Goal: Task Accomplishment & Management: Complete application form

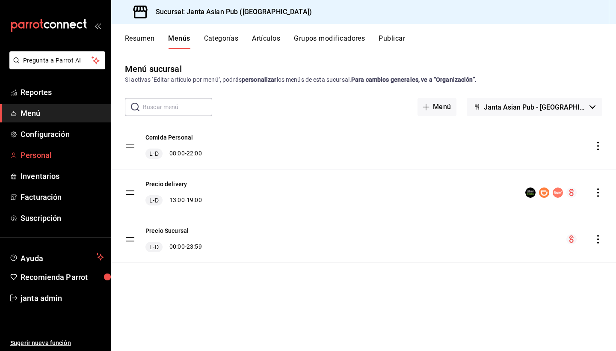
click at [45, 151] on span "Personal" at bounding box center [62, 155] width 83 height 12
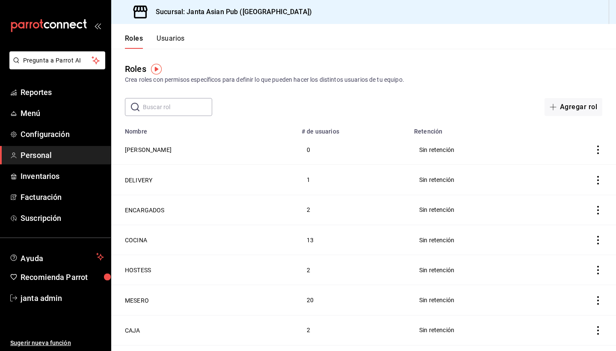
click at [165, 37] on button "Usuarios" at bounding box center [170, 41] width 28 height 15
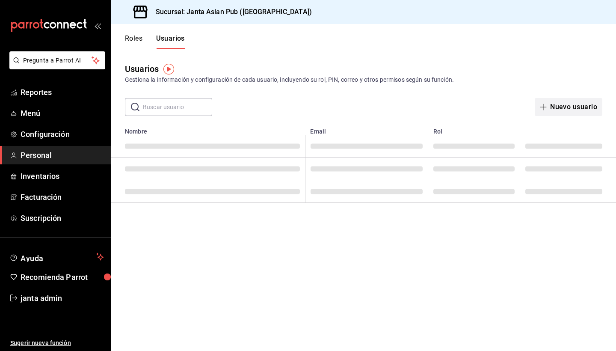
click at [570, 110] on button "Nuevo usuario" at bounding box center [568, 107] width 68 height 18
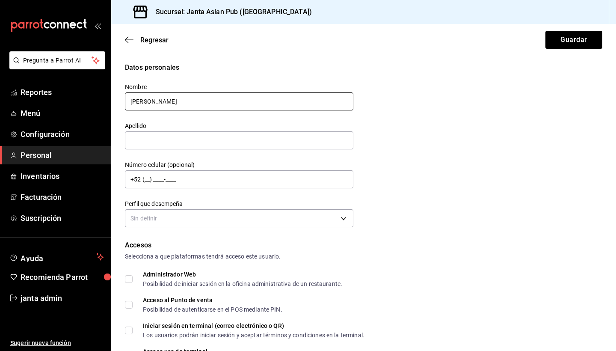
type input "[PERSON_NAME]"
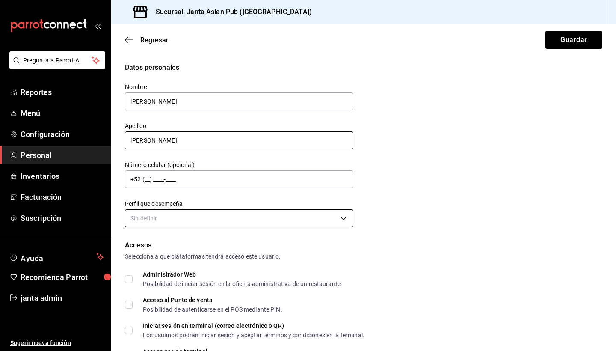
type input "[PERSON_NAME]"
click at [157, 218] on body "Pregunta a Parrot AI Reportes Menú Configuración Personal Inventarios Facturaci…" at bounding box center [308, 175] width 616 height 351
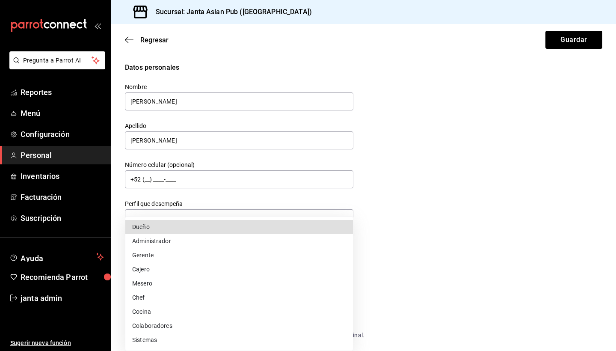
click at [155, 287] on li "Mesero" at bounding box center [238, 283] width 227 height 14
type input "WAITER"
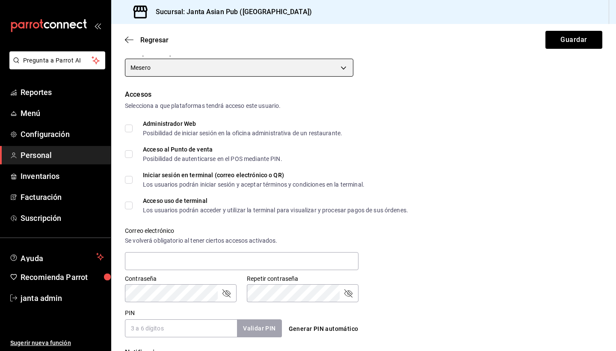
scroll to position [151, 0]
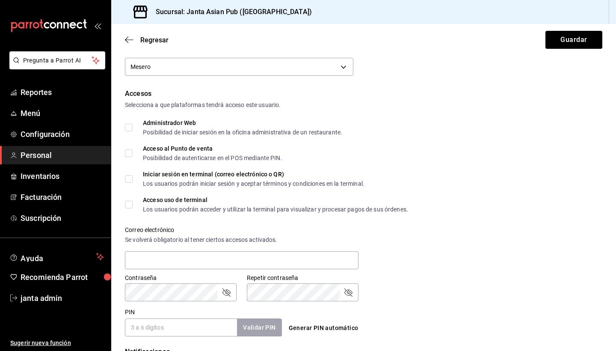
click at [135, 149] on span "Acceso al Punto de venta Posibilidad de autenticarse en el POS mediante PIN." at bounding box center [208, 152] width 150 height 15
click at [133, 149] on input "Acceso al Punto de venta Posibilidad de autenticarse en el POS mediante PIN." at bounding box center [129, 153] width 8 height 8
checkbox input "true"
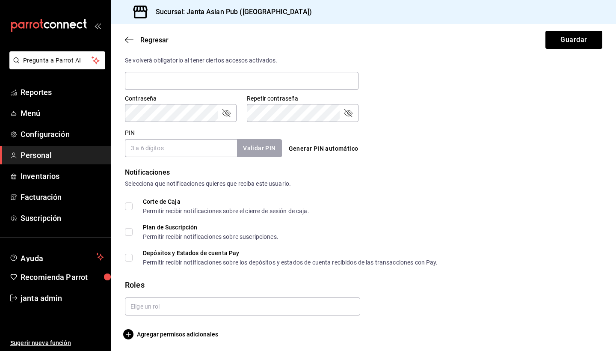
scroll to position [331, 0]
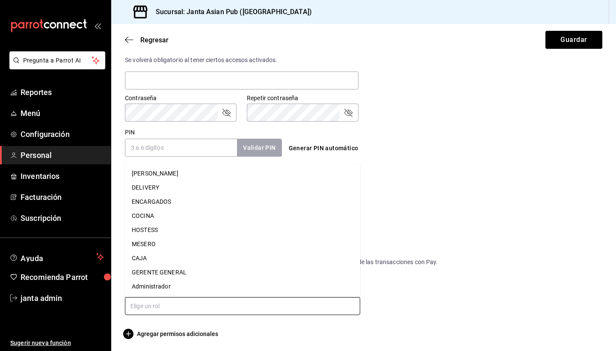
click at [143, 304] on input "text" at bounding box center [242, 306] width 235 height 18
click at [167, 244] on li "MESERO" at bounding box center [242, 244] width 235 height 14
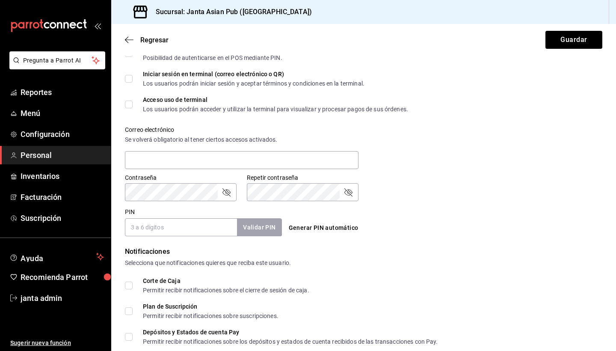
scroll to position [251, 0]
click at [169, 225] on input "PIN" at bounding box center [181, 227] width 112 height 18
type input "7764"
click at [260, 225] on button "Validar PIN" at bounding box center [258, 227] width 45 height 18
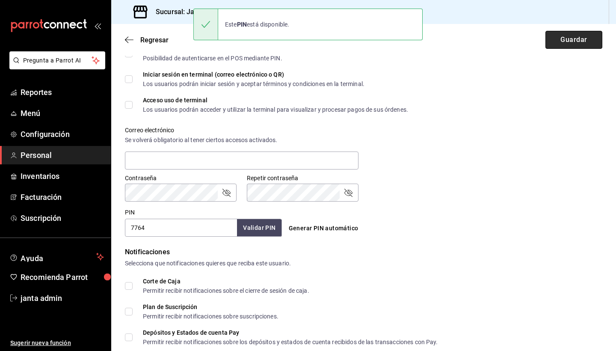
click at [558, 39] on button "Guardar" at bounding box center [573, 40] width 57 height 18
